Goal: Information Seeking & Learning: Understand process/instructions

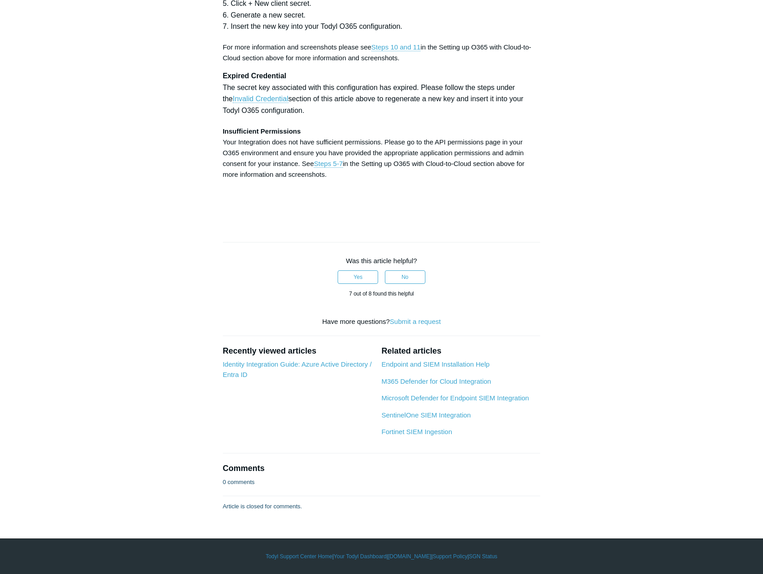
scroll to position [4682, 0]
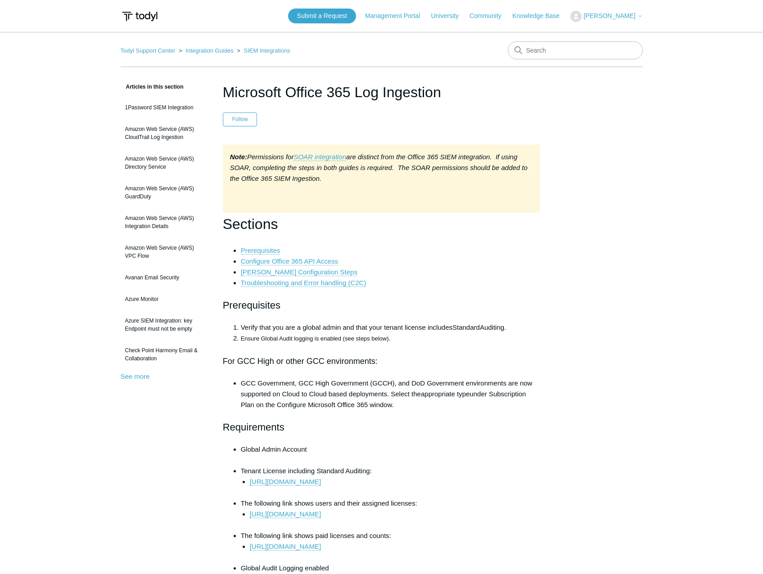
scroll to position [4682, 0]
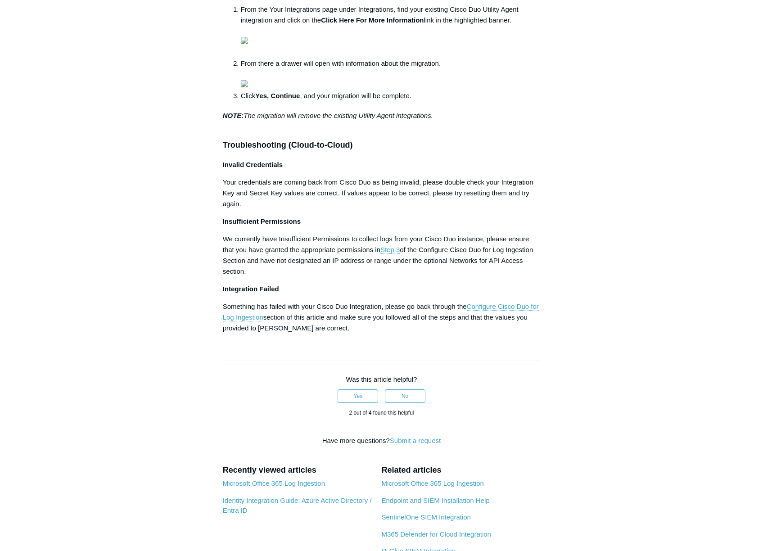
scroll to position [630, 0]
